Goal: Information Seeking & Learning: Get advice/opinions

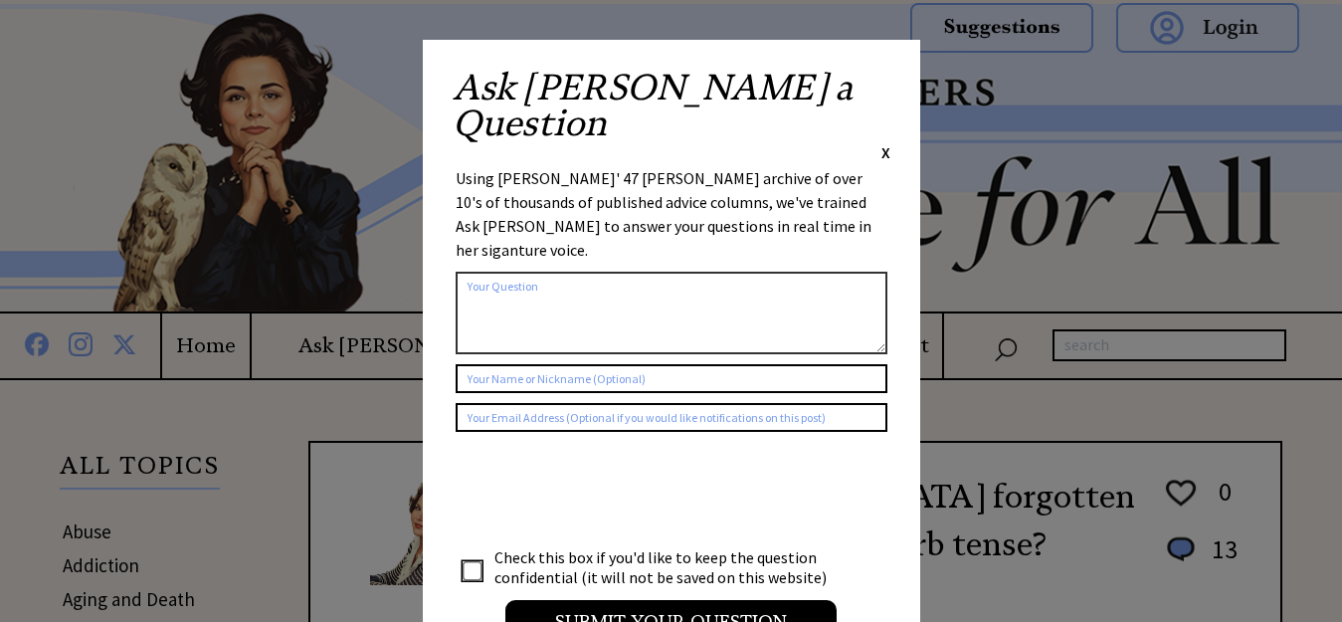
click at [886, 142] on span "X" at bounding box center [885, 152] width 9 height 20
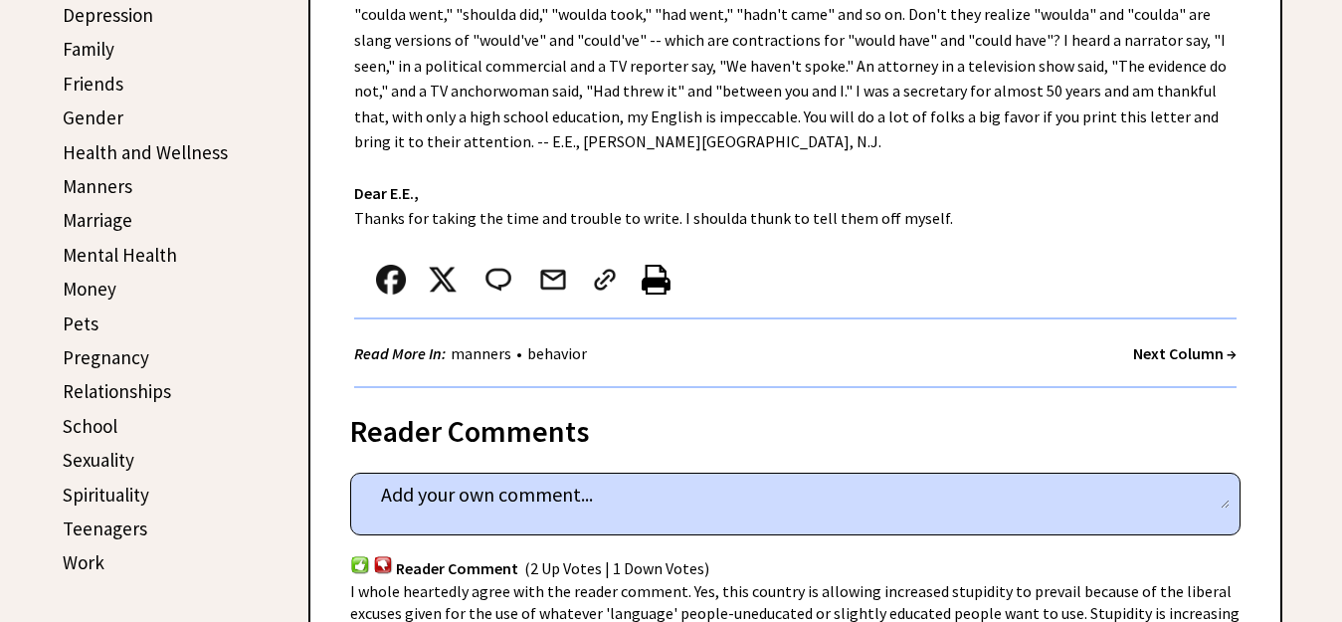
scroll to position [729, 0]
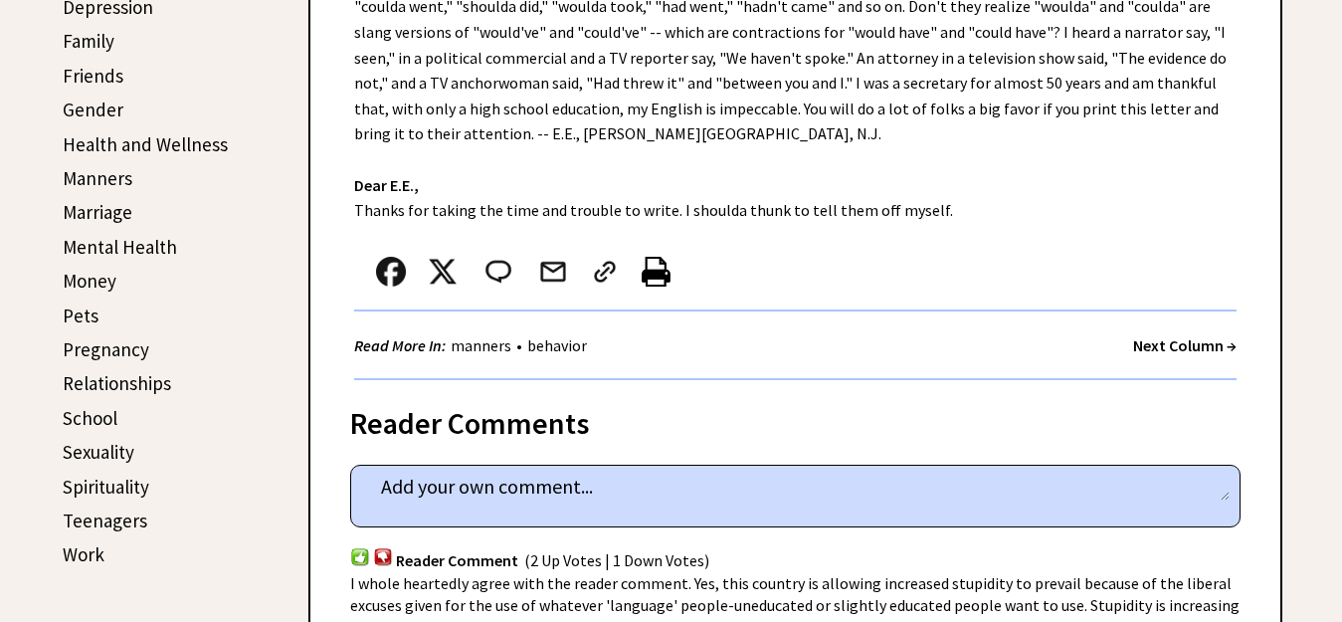
click at [150, 380] on link "Relationships" at bounding box center [117, 383] width 108 height 24
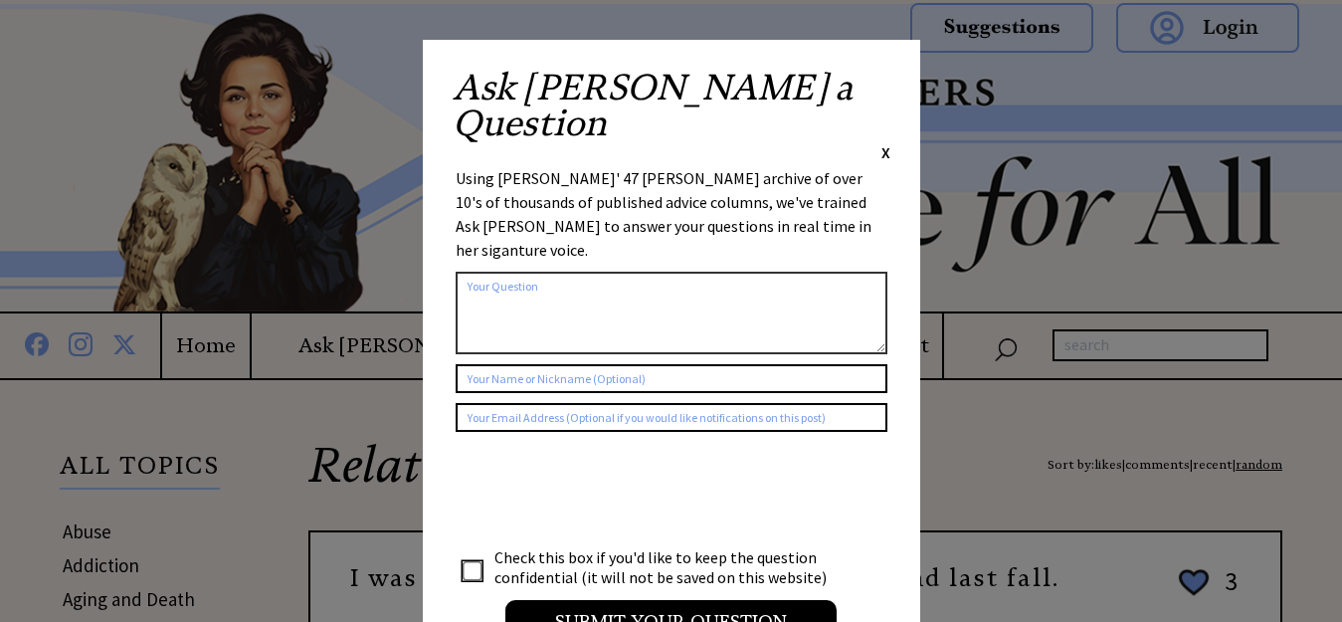
click at [884, 142] on span "X" at bounding box center [885, 152] width 9 height 20
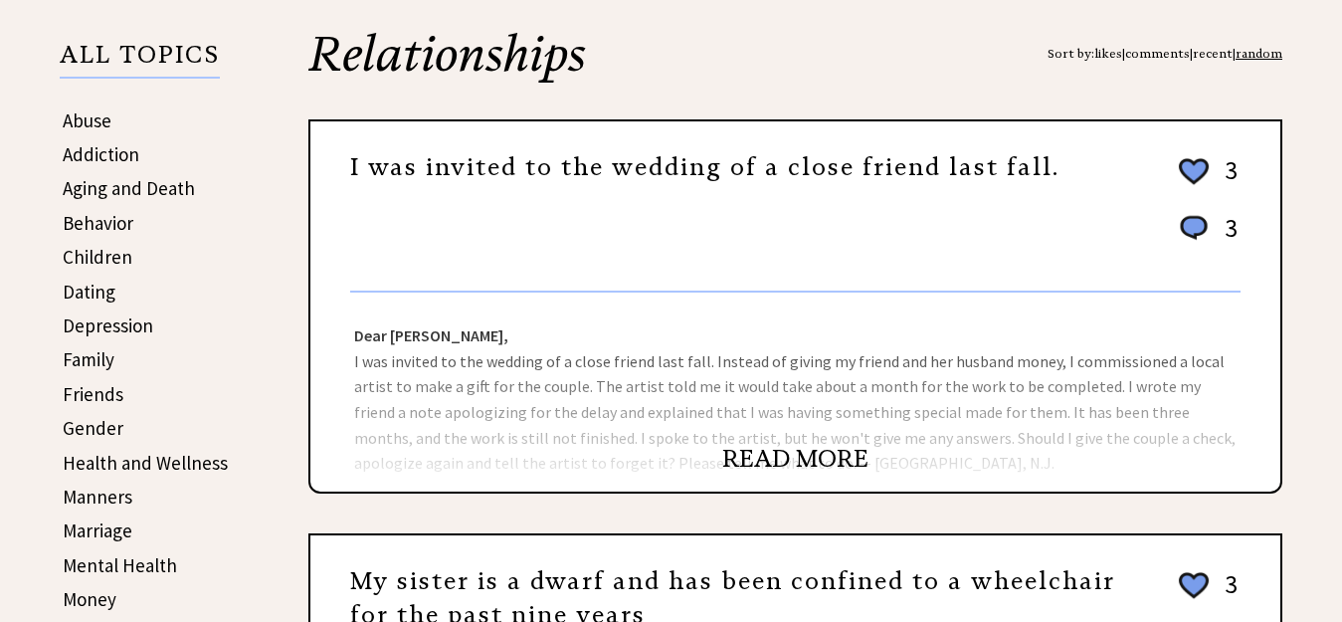
scroll to position [425, 0]
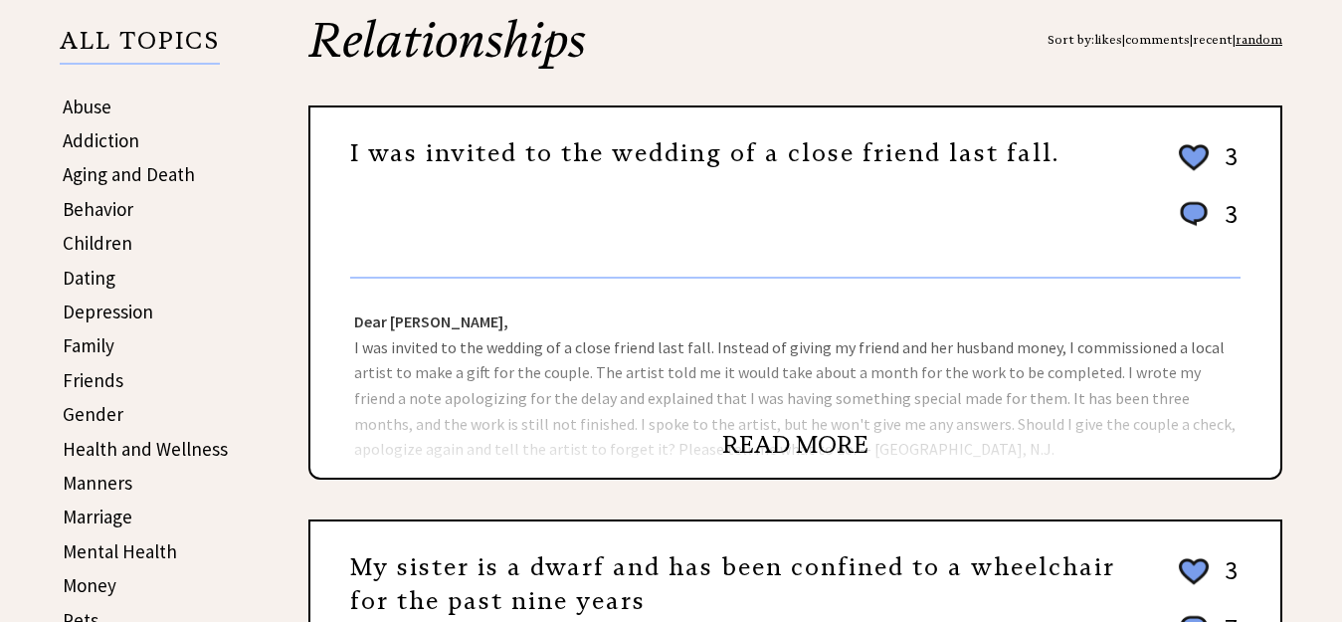
click at [792, 446] on link "READ MORE" at bounding box center [795, 445] width 146 height 30
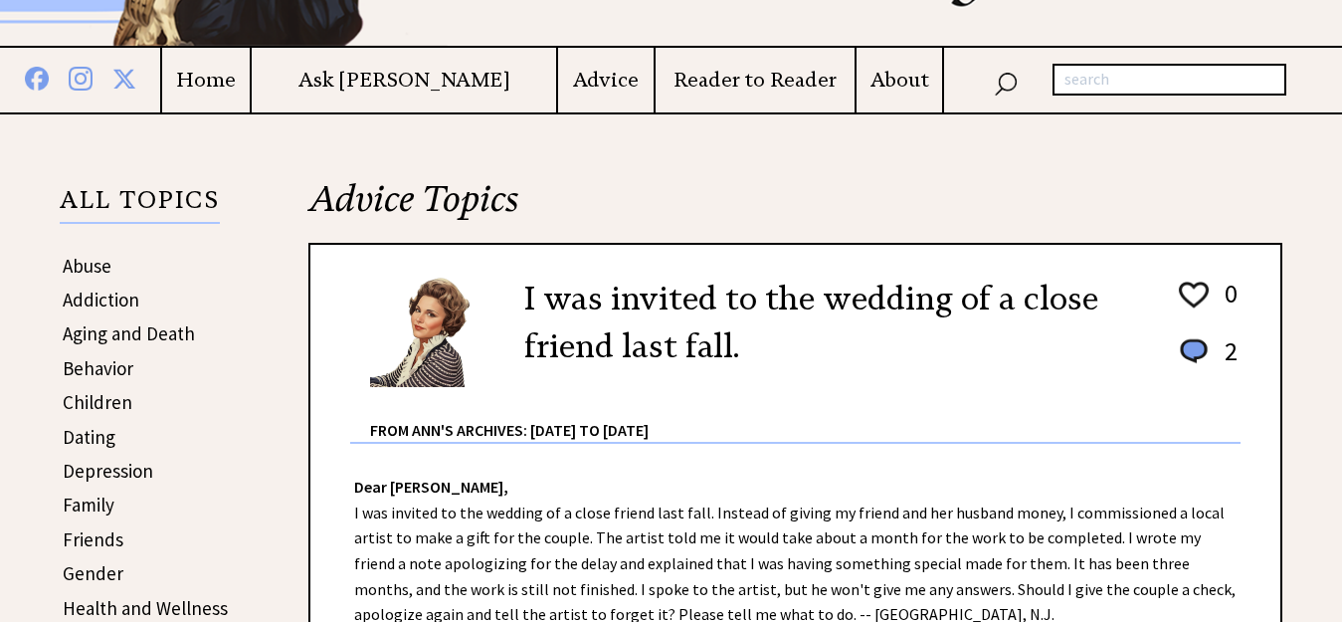
scroll to position [284, 0]
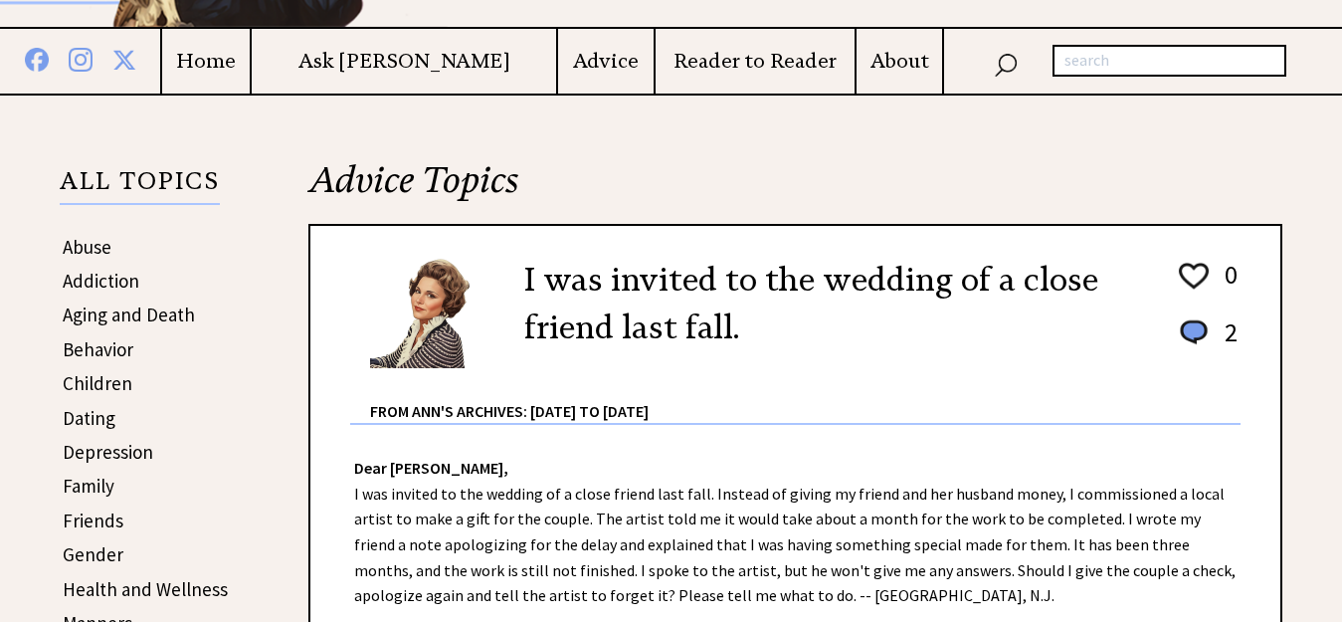
click at [105, 417] on link "Dating" at bounding box center [89, 418] width 53 height 24
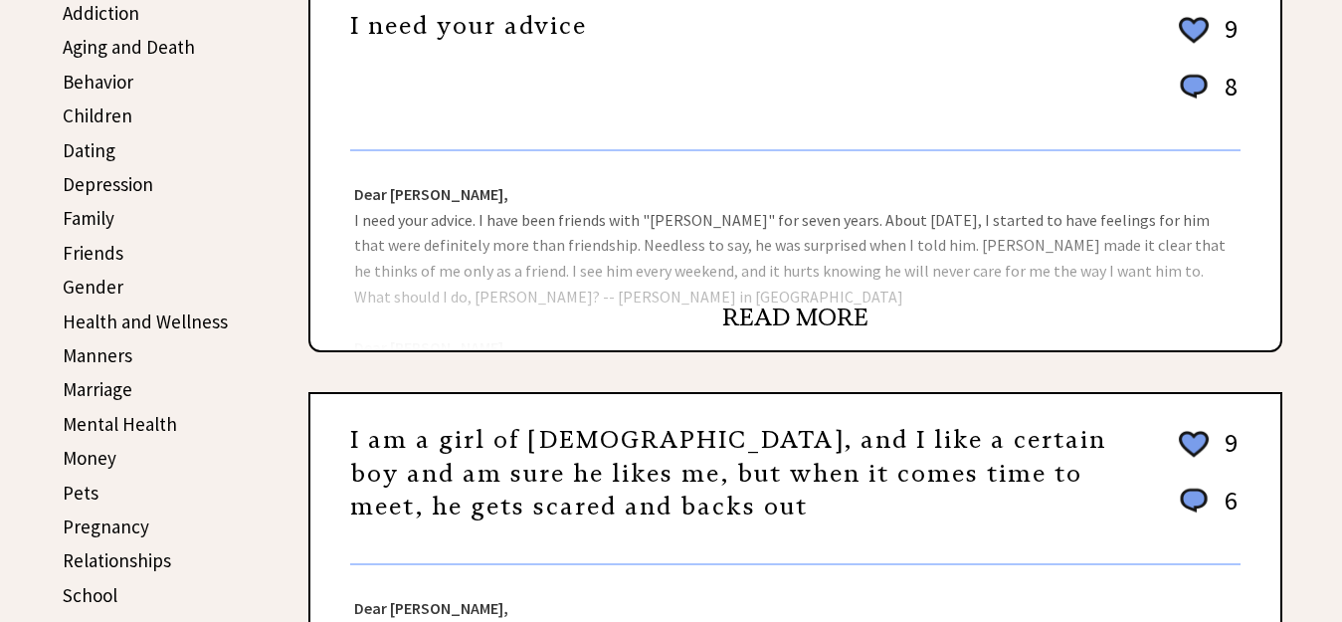
scroll to position [559, 0]
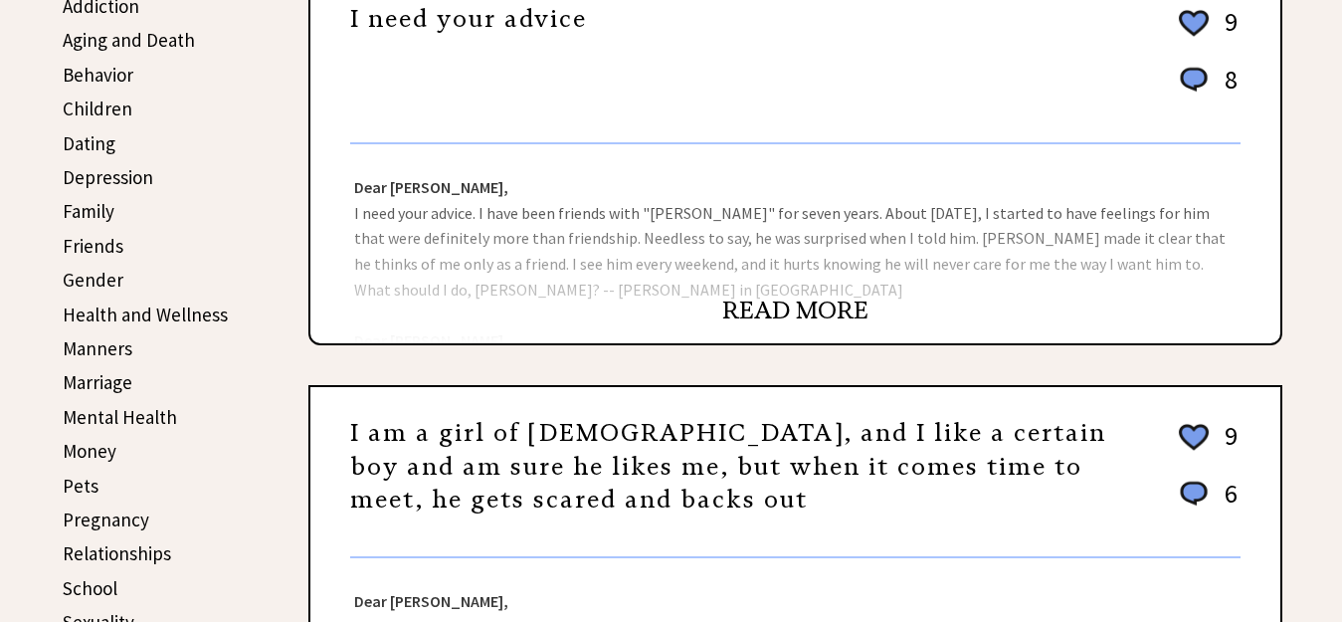
click at [784, 315] on link "READ MORE" at bounding box center [795, 310] width 146 height 30
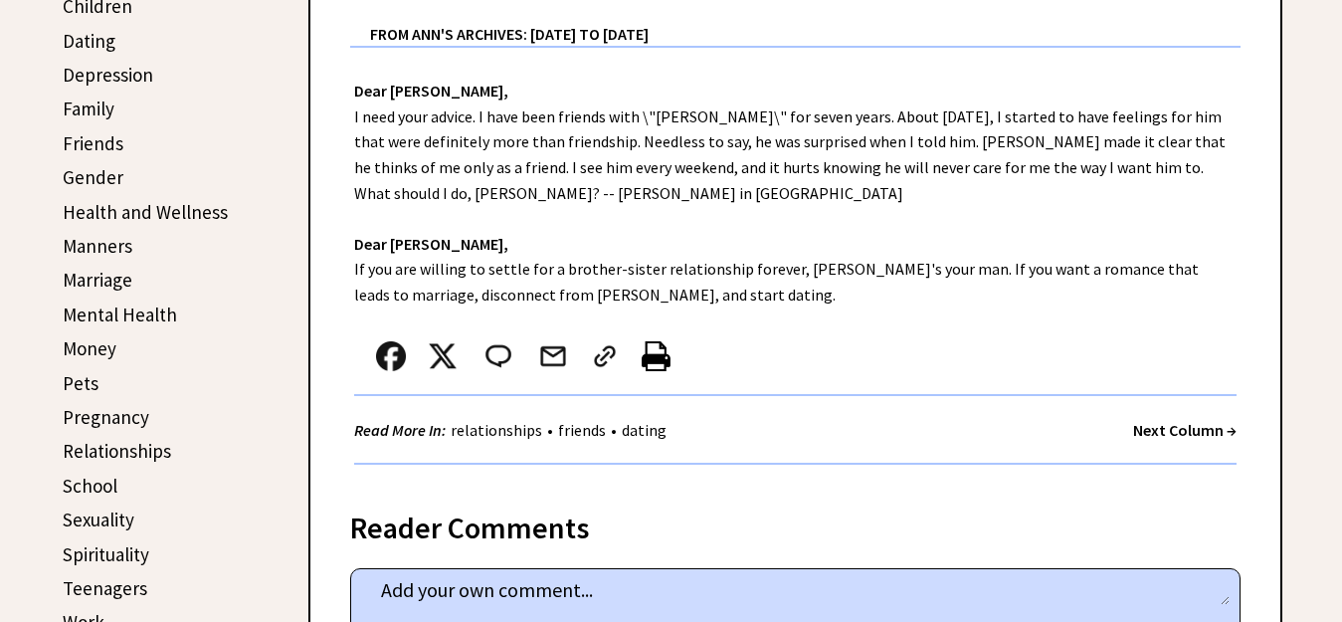
scroll to position [674, 0]
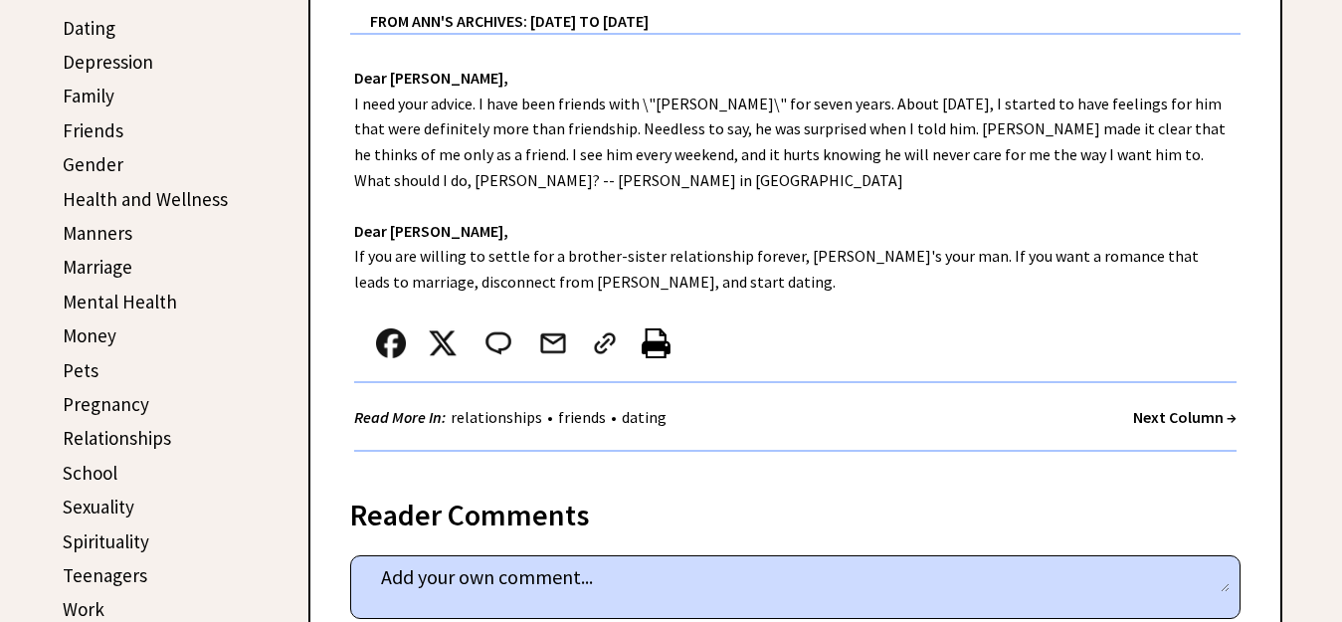
click at [121, 262] on link "Marriage" at bounding box center [98, 267] width 70 height 24
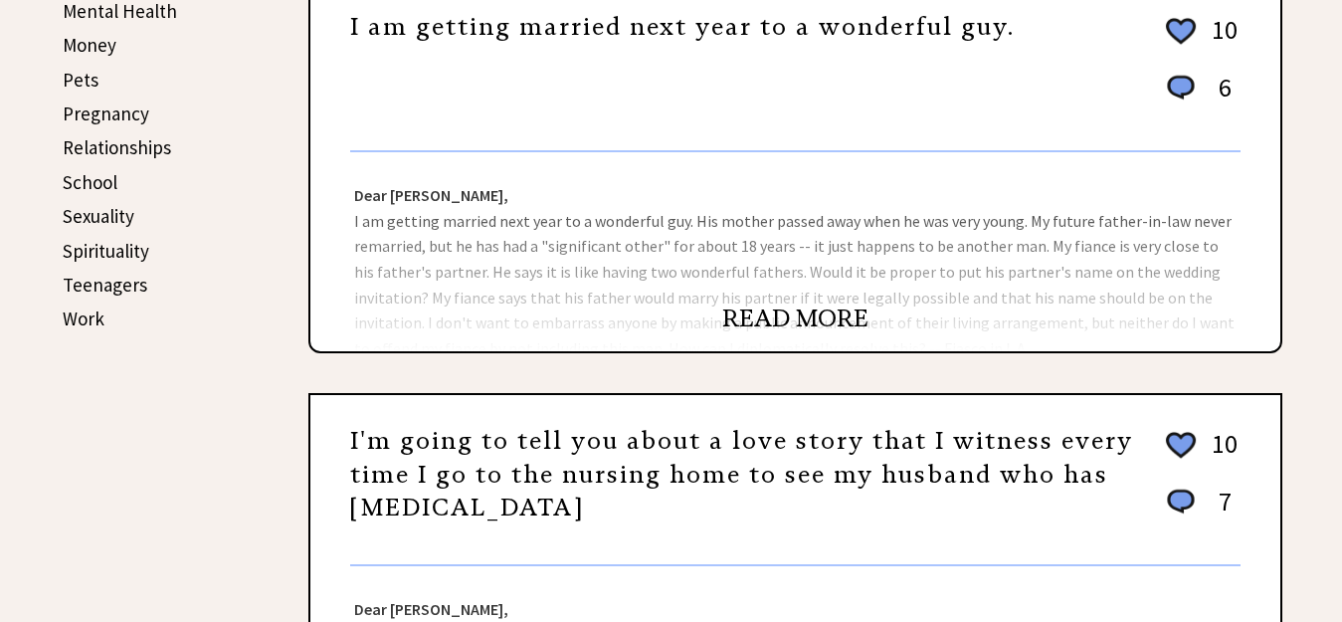
scroll to position [971, 0]
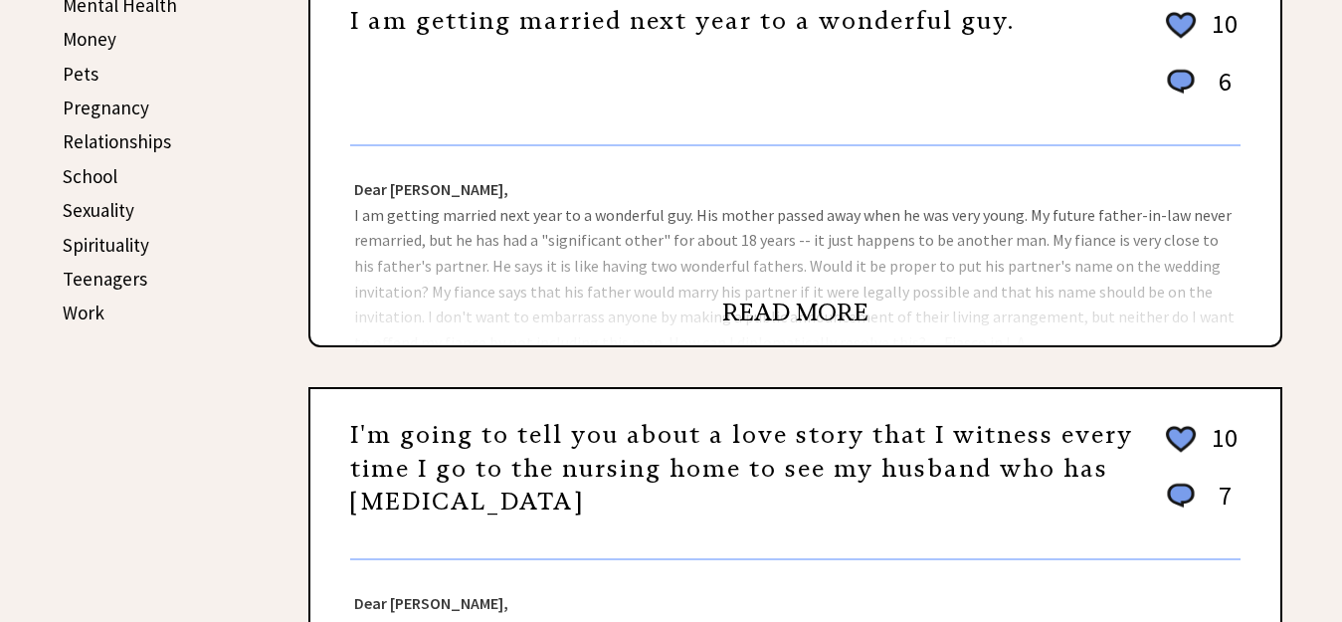
click at [830, 319] on link "READ MORE" at bounding box center [795, 312] width 146 height 30
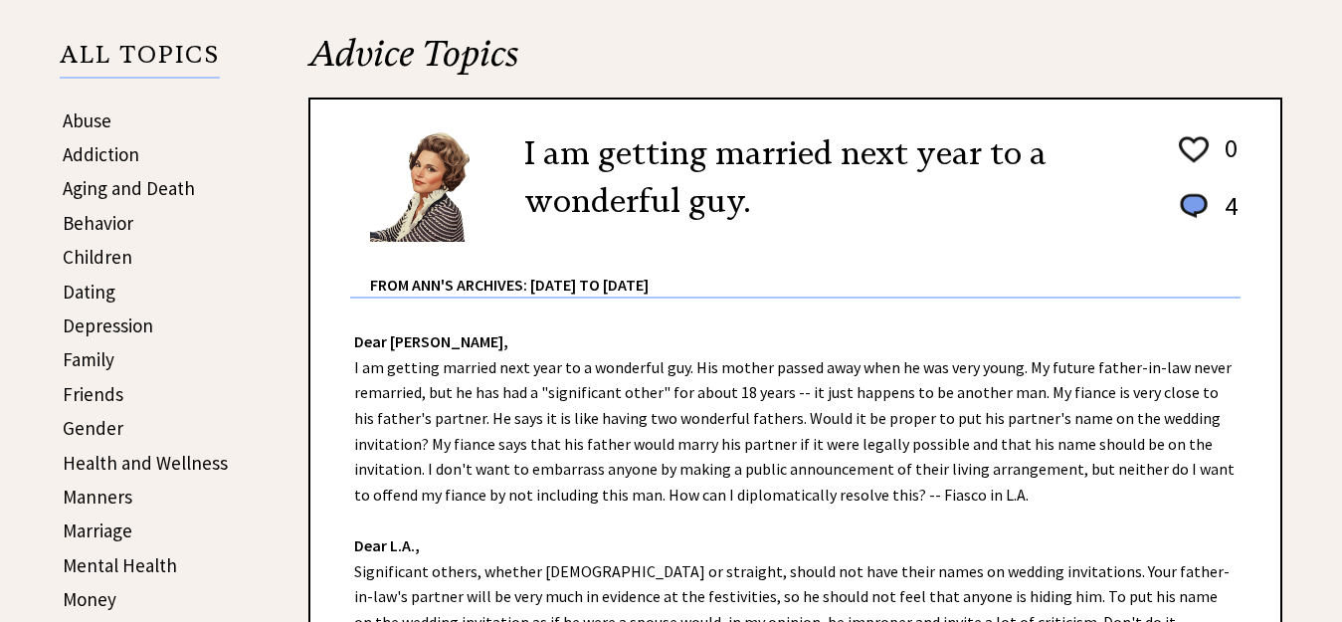
scroll to position [423, 0]
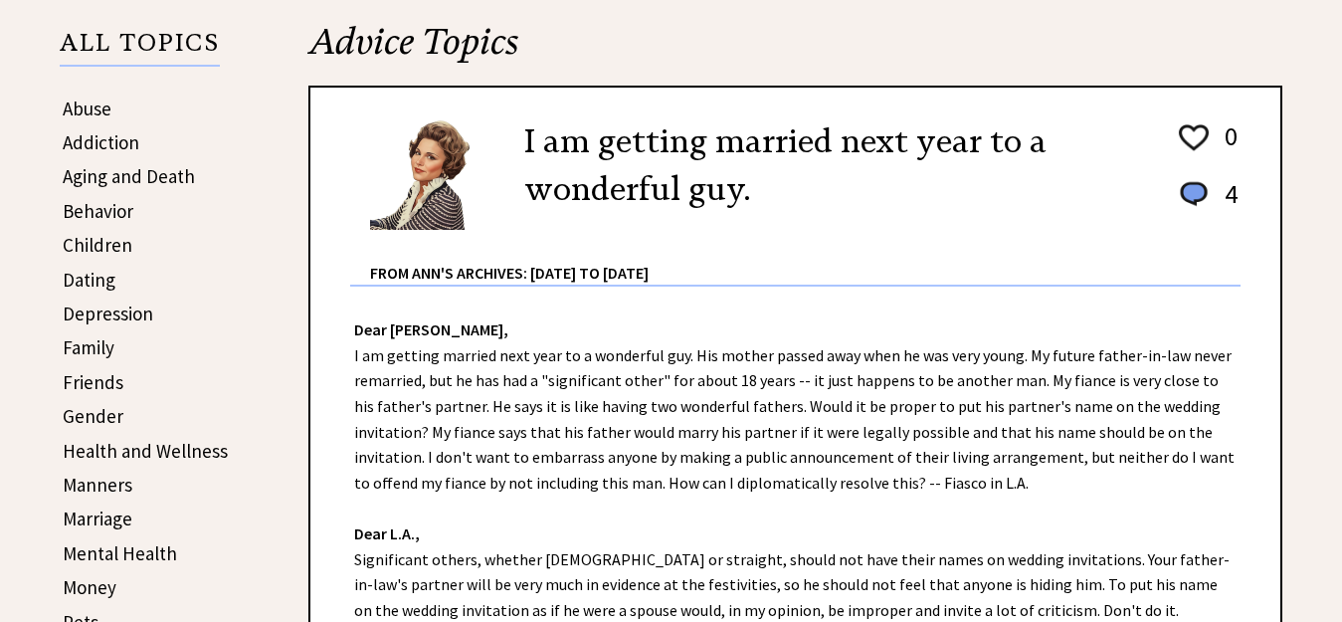
click at [93, 410] on link "Gender" at bounding box center [93, 416] width 61 height 24
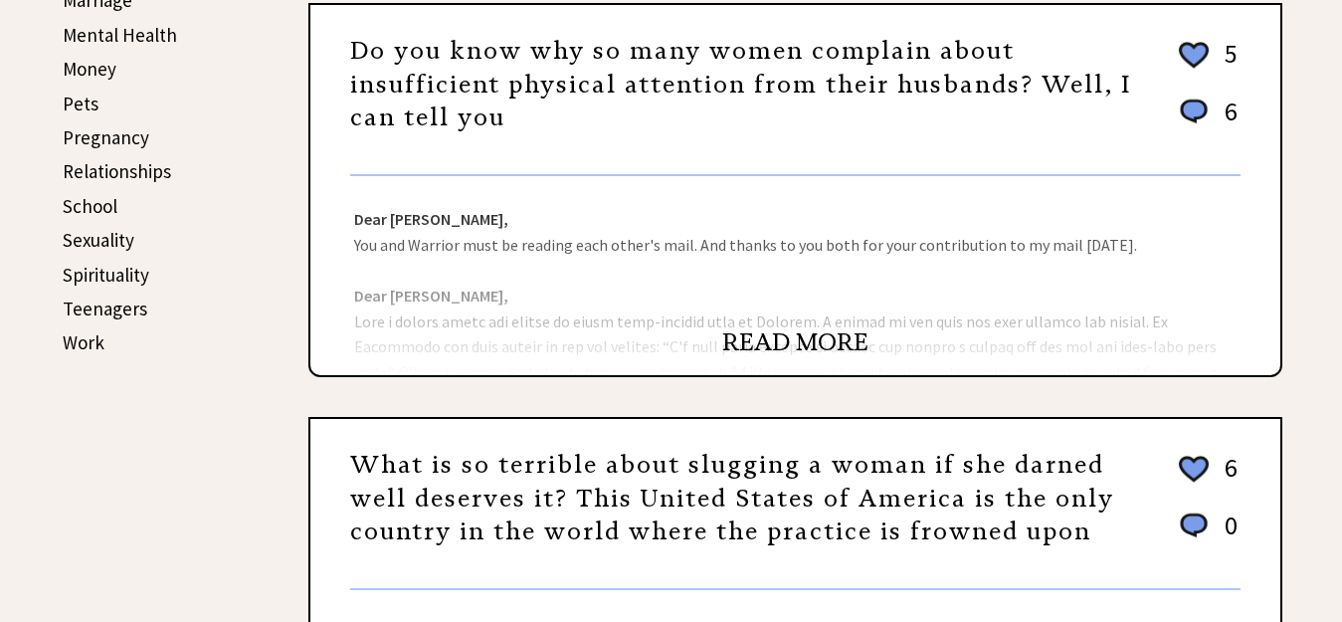
scroll to position [947, 0]
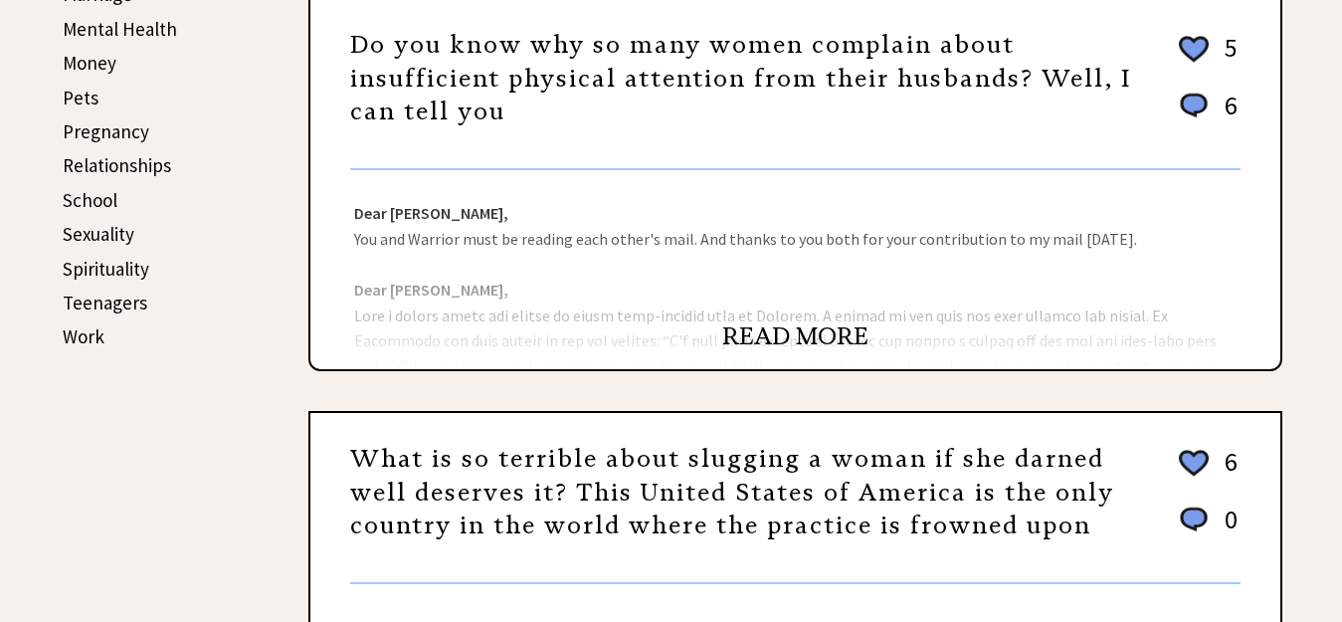
click at [622, 327] on center "READ MORE" at bounding box center [795, 336] width 970 height 25
click at [801, 331] on link "READ MORE" at bounding box center [795, 336] width 146 height 30
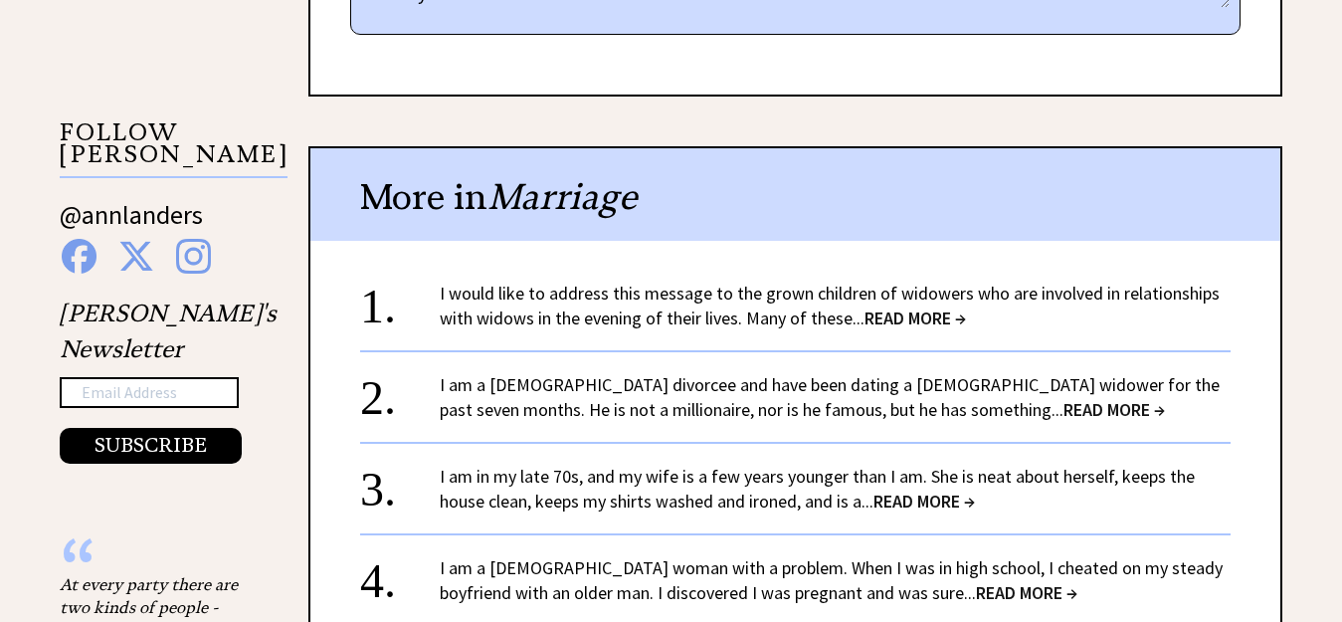
scroll to position [1928, 0]
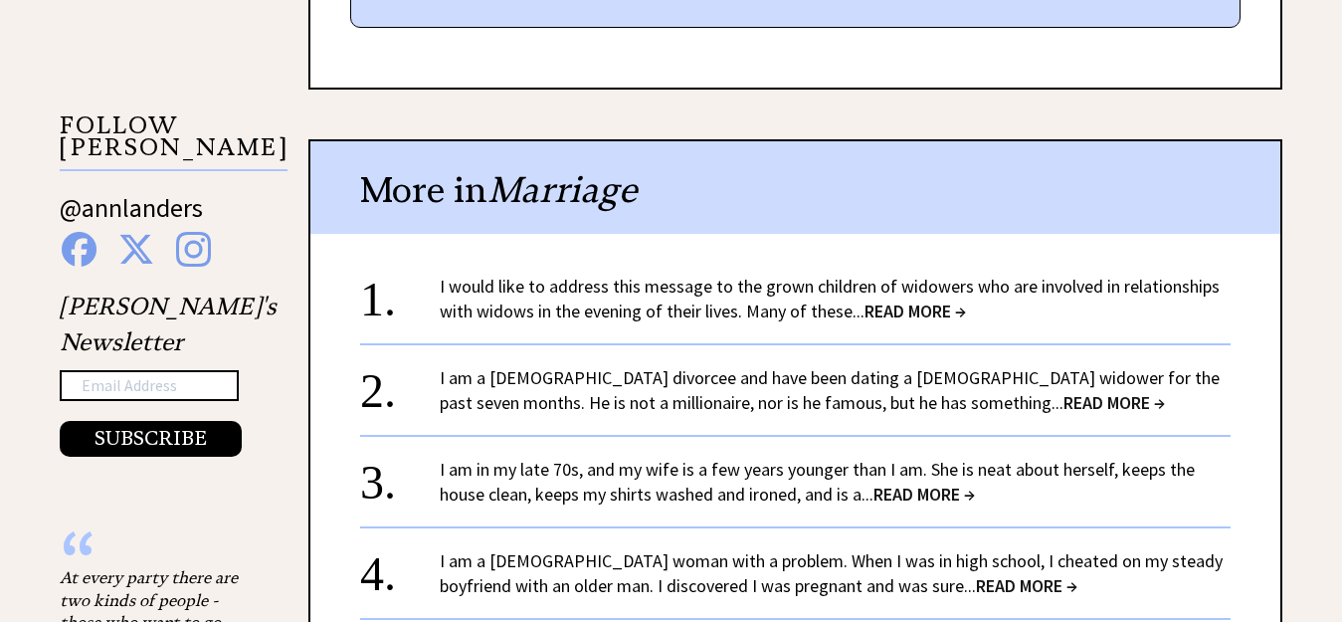
click at [1063, 406] on span "READ MORE →" at bounding box center [1113, 402] width 101 height 23
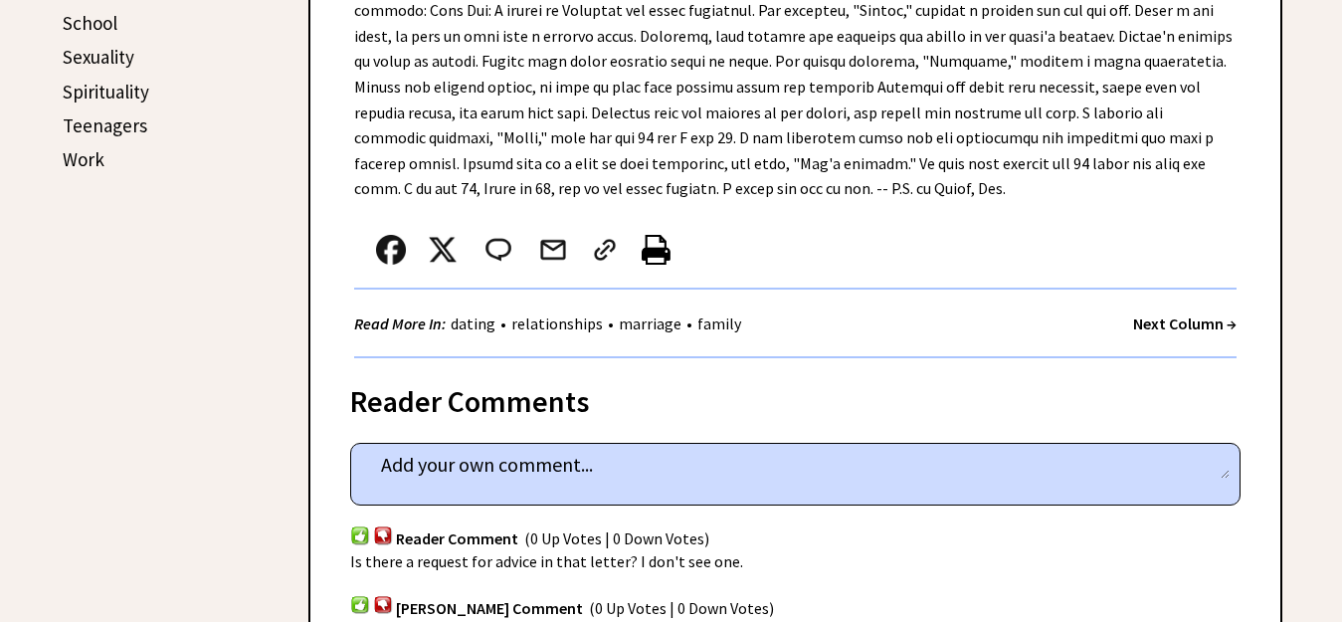
scroll to position [1150, 0]
